Goal: Transaction & Acquisition: Book appointment/travel/reservation

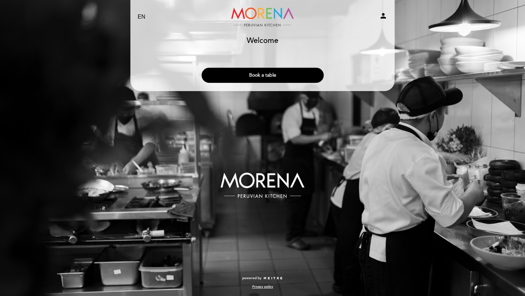
click at [255, 76] on button "Book a table" at bounding box center [263, 75] width 122 height 15
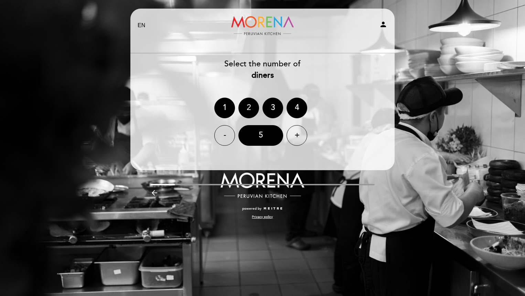
click at [250, 107] on div "2" at bounding box center [248, 108] width 21 height 21
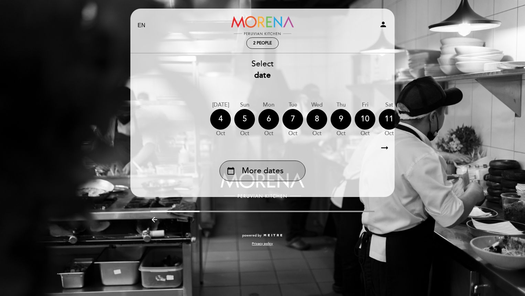
click at [253, 171] on span "More dates" at bounding box center [263, 170] width 42 height 11
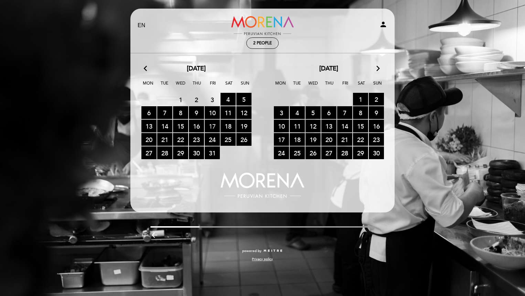
click at [212, 126] on span "17 RESERVATIONS AVAILABLE" at bounding box center [212, 126] width 15 height 13
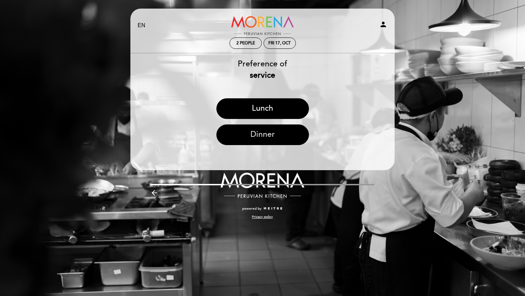
click at [264, 136] on button "Dinner" at bounding box center [262, 135] width 93 height 21
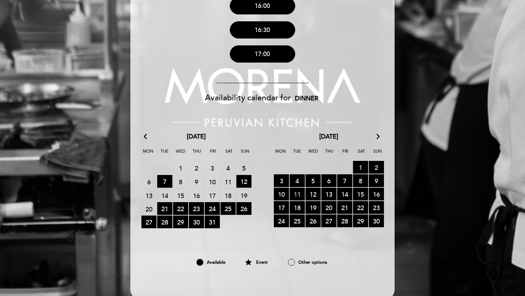
scroll to position [335, 0]
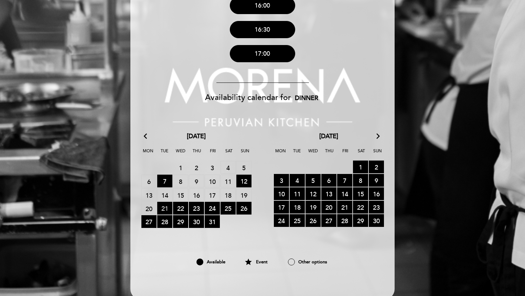
click at [164, 209] on span "21 RESERVATIONS AVAILABLE" at bounding box center [164, 208] width 15 height 13
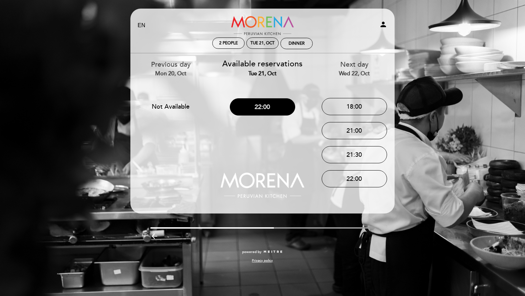
click at [277, 112] on button "22:00" at bounding box center [262, 106] width 65 height 17
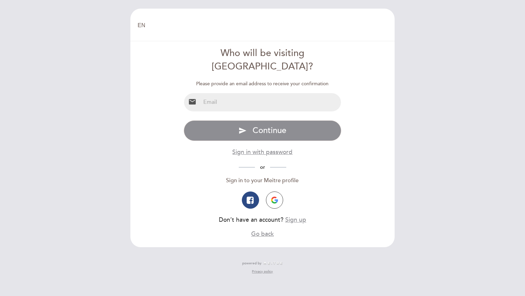
click at [228, 94] on input "email" at bounding box center [271, 102] width 141 height 18
click at [224, 93] on input "email" at bounding box center [271, 102] width 141 height 18
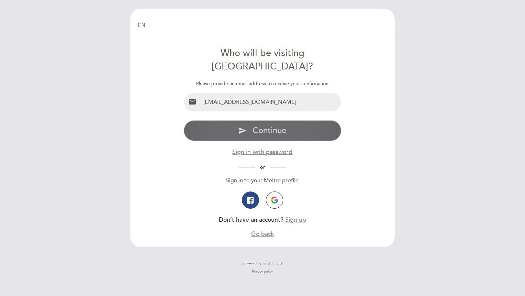
type input "[EMAIL_ADDRESS][DOMAIN_NAME]"
click at [249, 120] on button "send Continue" at bounding box center [263, 130] width 158 height 21
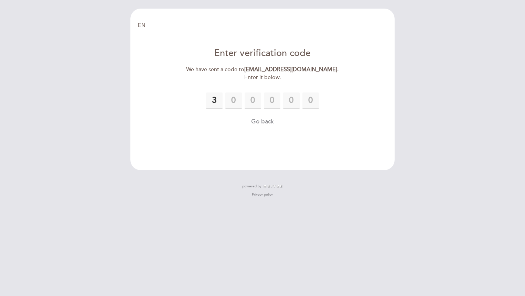
type input "3"
type input "0"
type input "7"
type input "2"
type input "4"
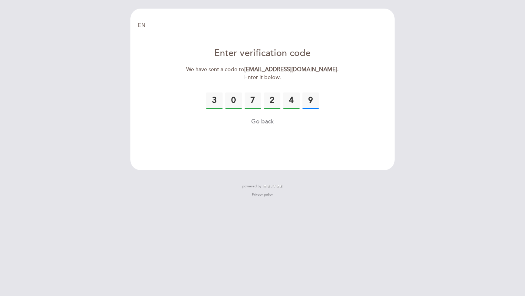
type input "9"
click at [320, 123] on div "Go back" at bounding box center [263, 121] width 158 height 9
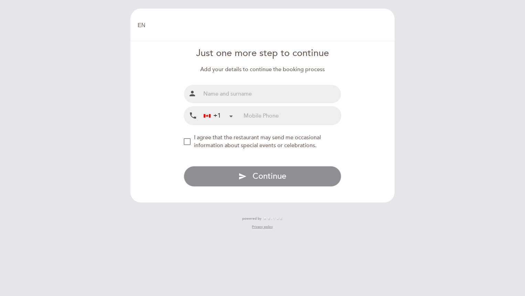
click at [249, 97] on input "text" at bounding box center [271, 94] width 141 height 18
type input "a"
type input "h"
type input "[PERSON_NAME]"
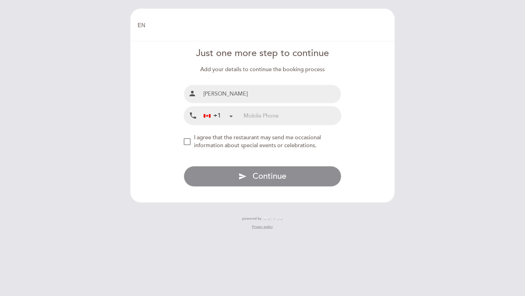
click at [272, 111] on input "tel" at bounding box center [292, 116] width 97 height 18
type input "5149183990"
drag, startPoint x: 185, startPoint y: 140, endPoint x: 225, endPoint y: 165, distance: 47.1
click at [186, 140] on div "NEW_MODAL_AGREE_RESTAURANT_SEND_OCCASIONAL_INFO" at bounding box center [187, 141] width 7 height 7
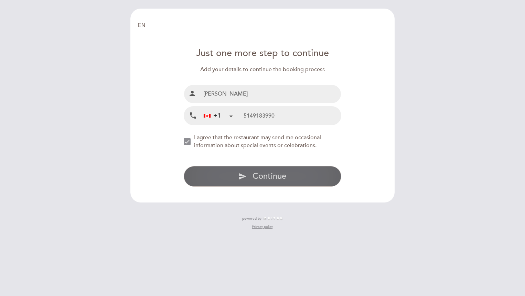
click at [300, 182] on button "send Continue" at bounding box center [263, 176] width 158 height 21
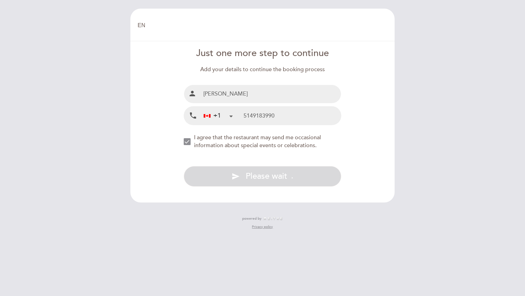
click at [186, 141] on div "NEW_MODAL_AGREE_RESTAURANT_SEND_OCCASIONAL_INFO" at bounding box center [187, 141] width 7 height 7
